Goal: Task Accomplishment & Management: Use online tool/utility

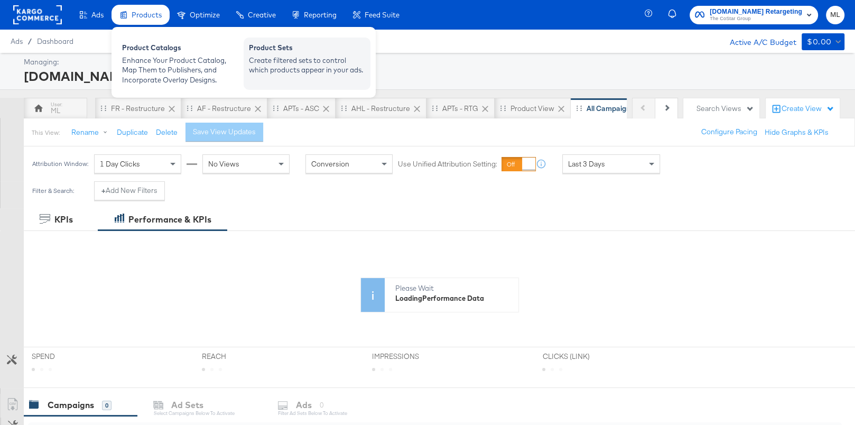
click at [266, 61] on div "Create filtered sets to control which products appear in your ads." at bounding box center [307, 66] width 116 height 20
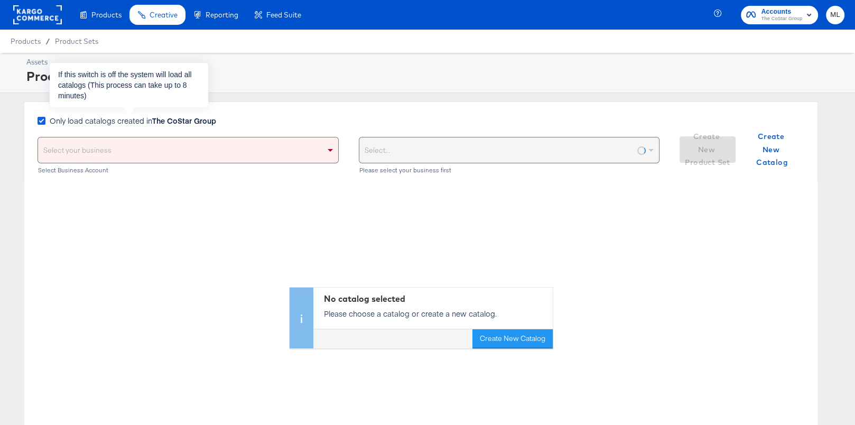
click at [41, 120] on icon at bounding box center [42, 121] width 8 height 8
click at [0, 0] on input "Only load catalogs created in The CoStar Group" at bounding box center [0, 0] width 0 height 0
click at [135, 159] on div "Select your business" at bounding box center [188, 149] width 300 height 25
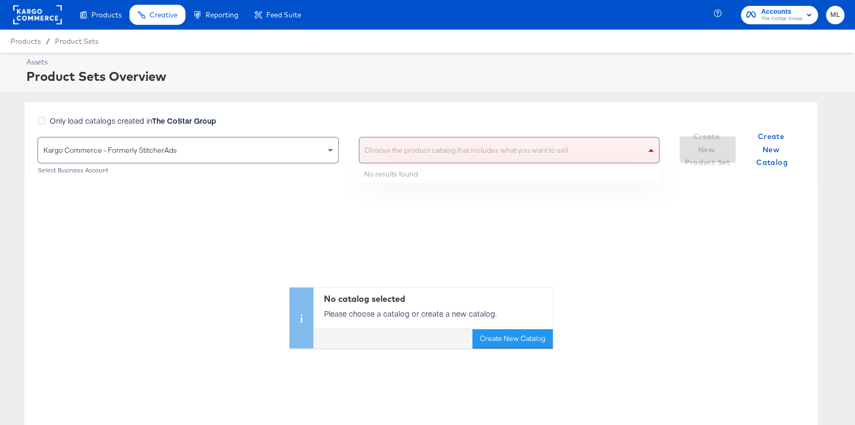
click at [364, 158] on div "Choose the product catalog that includes what you want to sell" at bounding box center [509, 149] width 300 height 25
click at [373, 114] on div "Only load catalogs created in The CoStar Group Kargo Commerce - Formerly Stitch…" at bounding box center [421, 140] width 794 height 79
click at [422, 149] on div "Choose the product catalog that includes what you want to sell" at bounding box center [509, 149] width 300 height 25
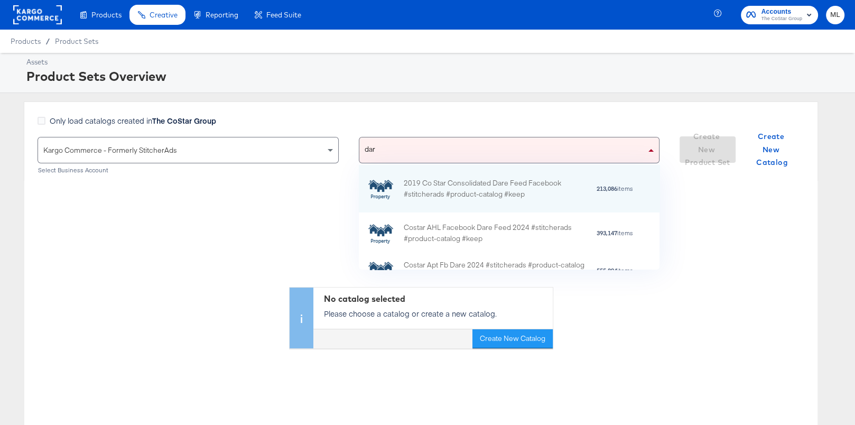
scroll to position [105, 301]
type input "dare"
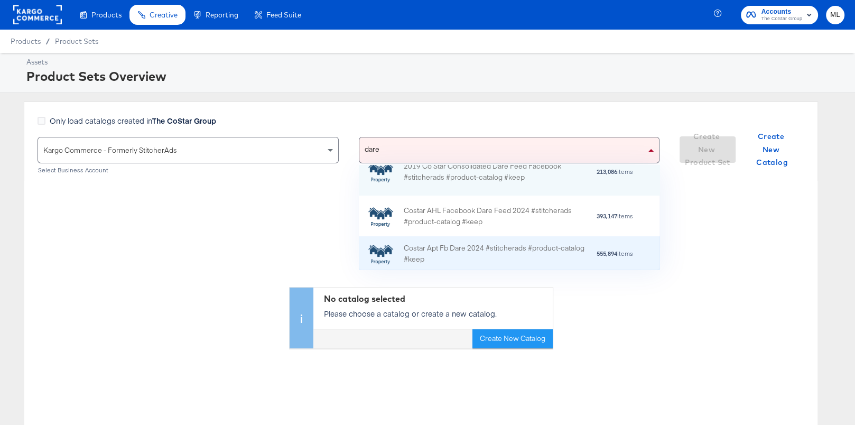
click at [494, 246] on div "Costar Apt Fb Dare 2024 #stitcherads #product-catalog #keep" at bounding box center [496, 254] width 185 height 22
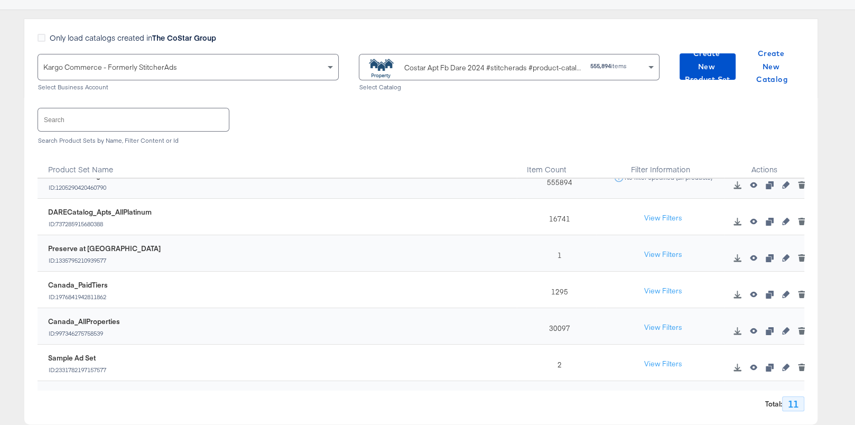
scroll to position [0, 0]
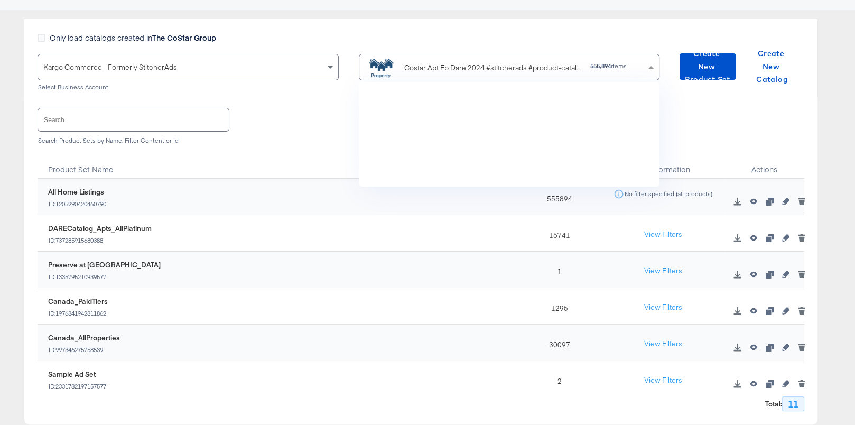
click at [445, 68] on div "Costar Apt Fb Dare 2024 #stitcherads #product-catalog #keep" at bounding box center [493, 67] width 178 height 11
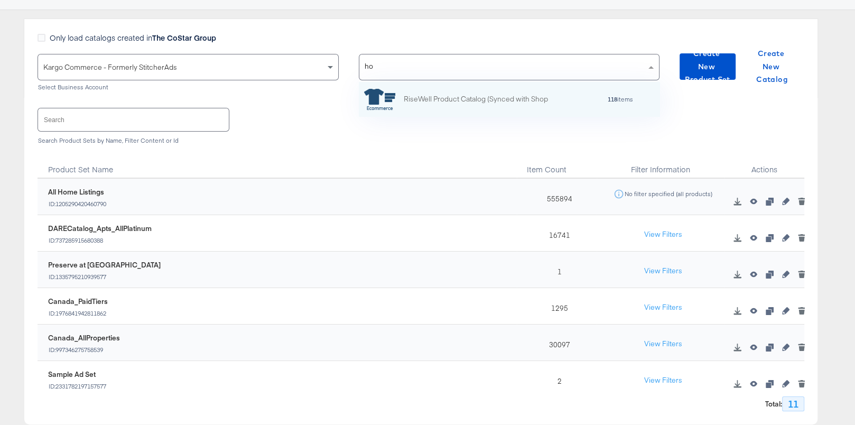
scroll to position [105, 301]
type input "h"
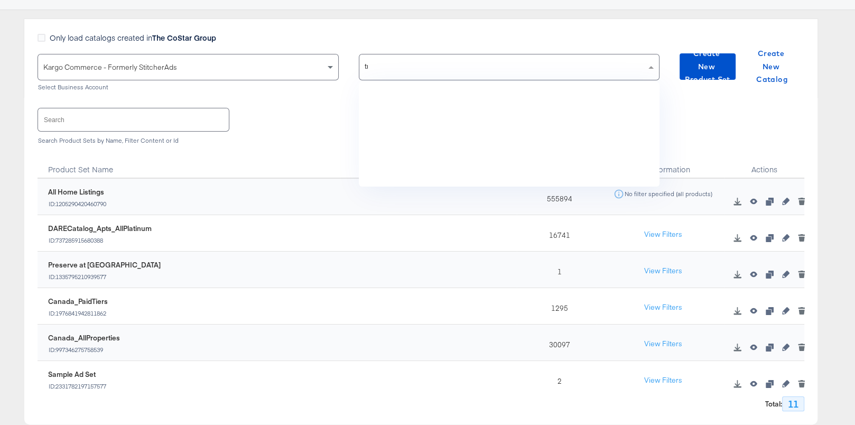
scroll to position [0, 1]
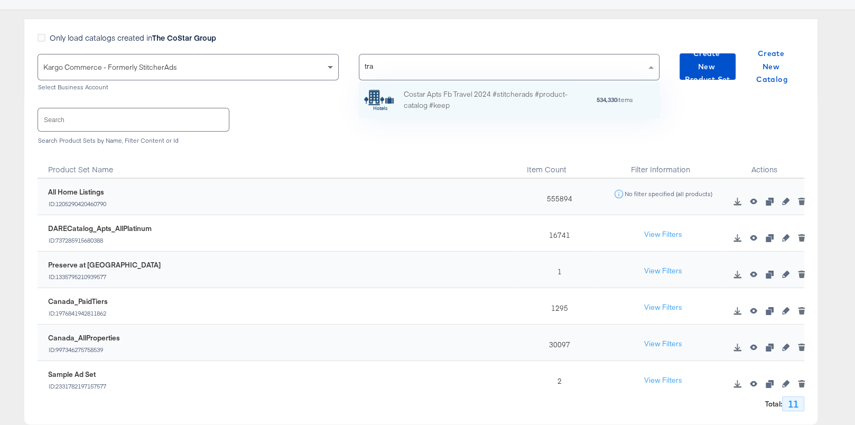
type input "trav"
click at [486, 103] on div "Costar Apts Fb Travel 2024 #stitcherads #product-catalog #keep" at bounding box center [496, 100] width 185 height 22
